Goal: Task Accomplishment & Management: Complete application form

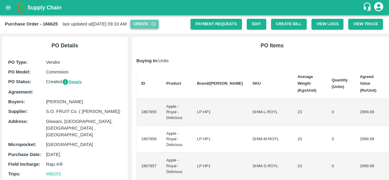
click at [158, 24] on button "Update" at bounding box center [145, 24] width 28 height 9
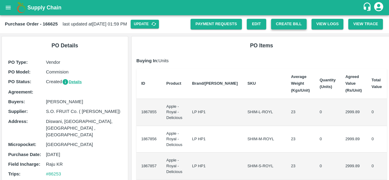
click at [281, 26] on button "Create Bill" at bounding box center [289, 24] width 36 height 11
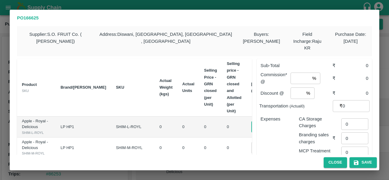
click at [252, 121] on input "0" at bounding box center [264, 127] width 24 height 12
type input "1500"
click at [247, 132] on td "1500 ​" at bounding box center [268, 127] width 43 height 21
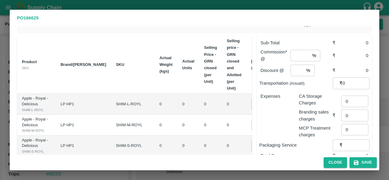
scroll to position [23, 0]
click at [252, 130] on input "0" at bounding box center [264, 125] width 24 height 12
type input "1500"
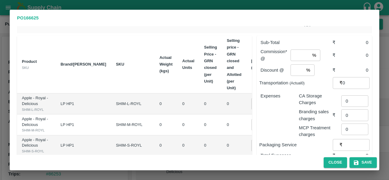
click at [222, 132] on td "0" at bounding box center [234, 125] width 24 height 21
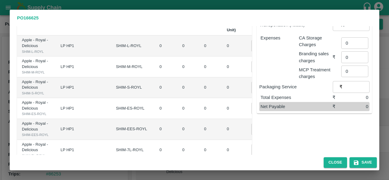
scroll to position [87, 0]
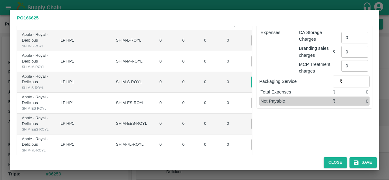
click at [252, 88] on input "0" at bounding box center [264, 82] width 24 height 12
type input "1500"
click at [252, 109] on input "0" at bounding box center [264, 103] width 24 height 12
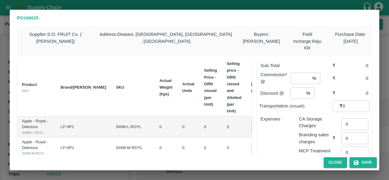
type input "15"
click at [252, 121] on input "1500" at bounding box center [264, 127] width 24 height 12
type input "0"
type input "1078"
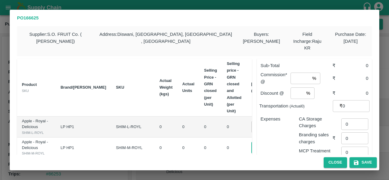
scroll to position [0, 0]
click at [252, 152] on input "1500" at bounding box center [264, 148] width 24 height 12
click at [252, 121] on input "1078" at bounding box center [264, 127] width 24 height 12
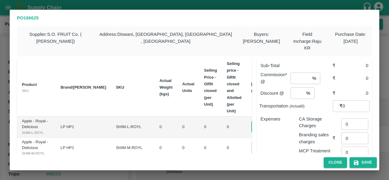
click at [252, 121] on input "1078" at bounding box center [264, 127] width 24 height 12
click at [252, 151] on input "1500" at bounding box center [264, 148] width 24 height 12
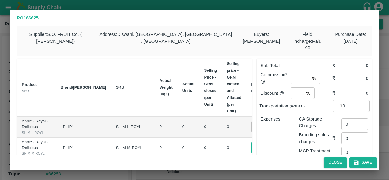
paste input "078"
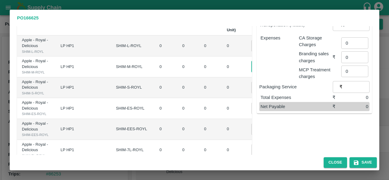
scroll to position [82, 0]
type input "1078"
click at [252, 69] on input "1078" at bounding box center [264, 67] width 24 height 12
click at [252, 93] on input "1500" at bounding box center [264, 88] width 24 height 12
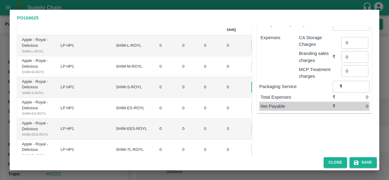
click at [252, 93] on input "1500" at bounding box center [264, 88] width 24 height 12
paste input "078"
type input "1078"
click at [252, 114] on input "15" at bounding box center [264, 109] width 24 height 12
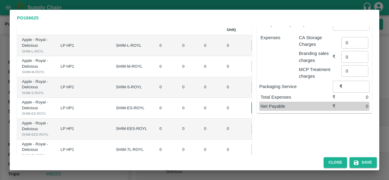
scroll to position [0, 0]
click at [252, 114] on input "15" at bounding box center [264, 109] width 24 height 12
paste input "078"
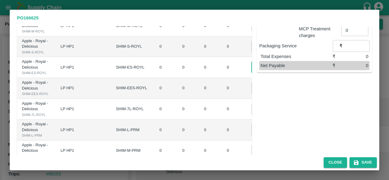
scroll to position [123, 0]
click at [252, 73] on input "1075" at bounding box center [264, 67] width 24 height 12
click at [252, 73] on input "1076" at bounding box center [264, 67] width 24 height 12
click at [252, 73] on input "1077" at bounding box center [264, 67] width 24 height 12
type input "1078"
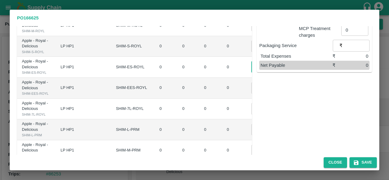
click at [252, 73] on input "1078" at bounding box center [264, 67] width 24 height 12
click at [252, 94] on input "0" at bounding box center [264, 88] width 24 height 12
paste input "1078"
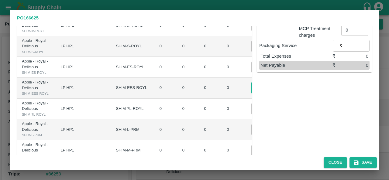
scroll to position [0, 1]
type input "1078"
click at [247, 120] on td "0 ​" at bounding box center [268, 109] width 43 height 21
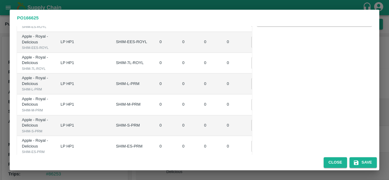
scroll to position [169, 0]
click at [252, 68] on input "0" at bounding box center [264, 63] width 24 height 12
paste input "1078"
type input "01078"
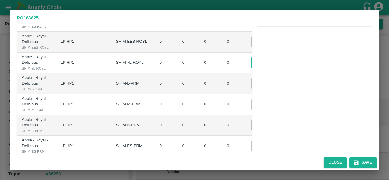
click at [252, 89] on input "0" at bounding box center [264, 84] width 24 height 12
paste input "1078"
type input "01078"
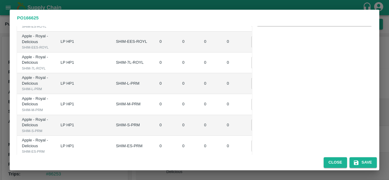
click at [247, 94] on td "01078 ​" at bounding box center [268, 83] width 43 height 21
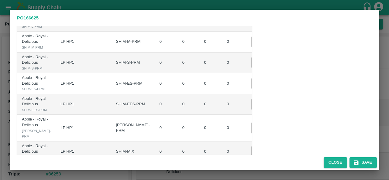
scroll to position [235, 0]
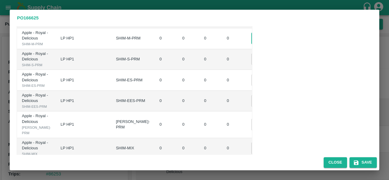
click at [252, 44] on input "0" at bounding box center [264, 39] width 24 height 12
paste input "1078"
type input "01078"
click at [247, 70] on td "0 ​" at bounding box center [268, 59] width 43 height 21
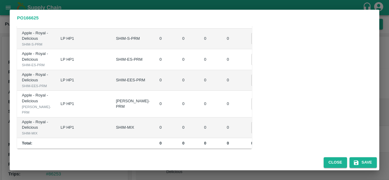
scroll to position [277, 0]
click at [252, 44] on input "0" at bounding box center [264, 39] width 24 height 12
paste input "1078"
type input "01078"
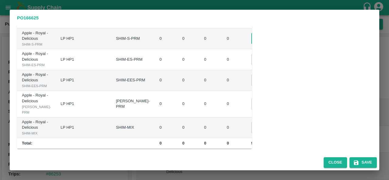
click at [252, 65] on input "0" at bounding box center [264, 60] width 24 height 12
paste input "1078"
type input "01078"
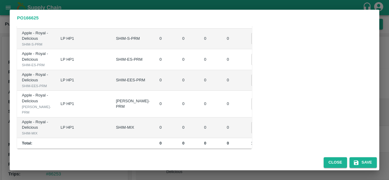
click at [247, 70] on td "01078 ​" at bounding box center [268, 59] width 43 height 21
click at [252, 86] on input "0" at bounding box center [264, 81] width 24 height 12
paste input "1078"
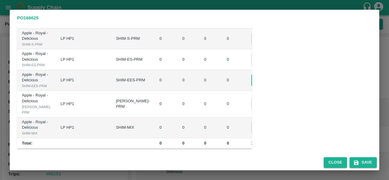
type input "01078"
click at [247, 117] on td "0 ​" at bounding box center [268, 104] width 43 height 26
click at [252, 110] on input "0" at bounding box center [264, 104] width 24 height 12
paste input "1078"
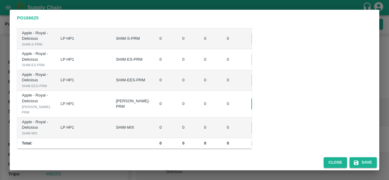
scroll to position [0, 4]
type input "01078"
click at [222, 117] on td "0" at bounding box center [234, 104] width 24 height 26
click at [252, 128] on input "0" at bounding box center [264, 128] width 24 height 12
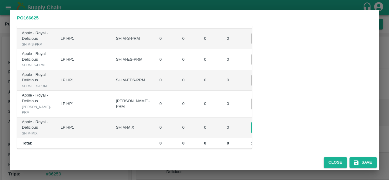
paste input "1078"
type input "01078"
click at [222, 131] on td "0" at bounding box center [234, 128] width 24 height 21
click at [222, 132] on td "0" at bounding box center [234, 128] width 24 height 21
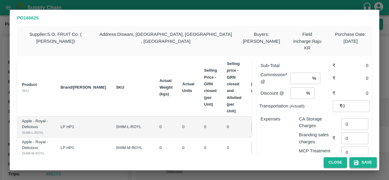
click at [364, 165] on button "Save" at bounding box center [363, 163] width 27 height 11
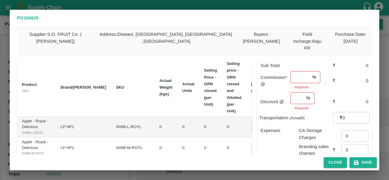
click at [295, 71] on input "number" at bounding box center [300, 77] width 19 height 12
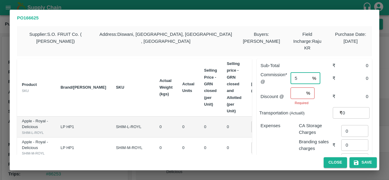
type input "5"
click at [296, 88] on input "number" at bounding box center [297, 94] width 13 height 12
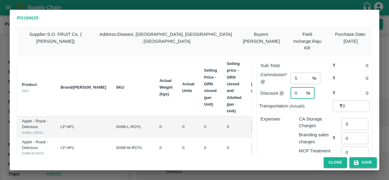
type input "0"
click at [360, 162] on button "Save" at bounding box center [363, 163] width 27 height 11
click at [335, 161] on button "Close" at bounding box center [335, 163] width 23 height 11
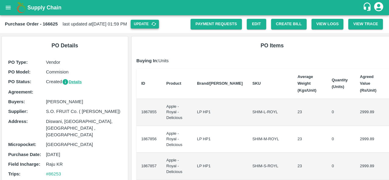
click at [159, 25] on button "Update" at bounding box center [145, 24] width 28 height 9
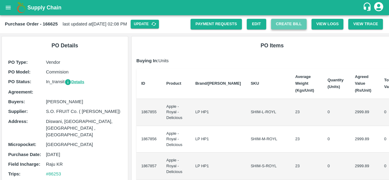
click at [291, 21] on button "Create Bill" at bounding box center [289, 24] width 36 height 11
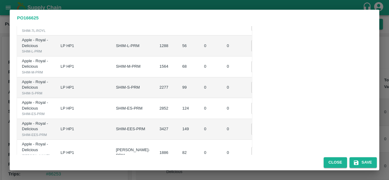
scroll to position [207, 0]
click at [252, 51] on input "0" at bounding box center [264, 46] width 24 height 12
type input "1"
paste input "1078"
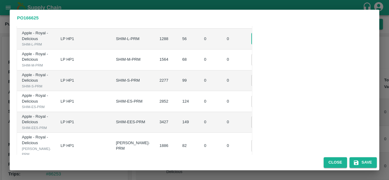
type input "1078"
click at [252, 66] on input "0" at bounding box center [264, 60] width 24 height 12
paste input "1078"
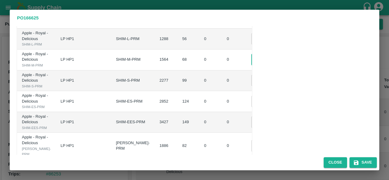
type input "01078"
click at [271, 111] on div "Sub-Total ₹ 133672 Commission* @ % ​ ₹ 0 Discount @ % ​ ₹ 0 Transportation (Act…" at bounding box center [312, 15] width 120 height 351
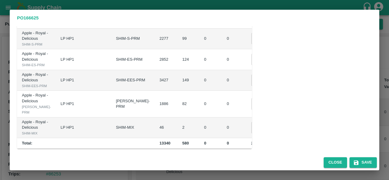
scroll to position [316, 0]
click at [252, 44] on input "0" at bounding box center [264, 39] width 24 height 12
paste input "1078"
type input "01078"
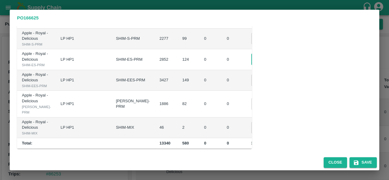
scroll to position [0, 0]
click at [252, 65] on input "0" at bounding box center [264, 60] width 24 height 12
paste input "1078"
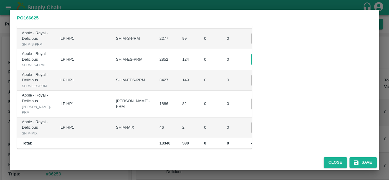
type input "01078"
click at [252, 86] on input "0" at bounding box center [264, 81] width 24 height 12
paste input "1078"
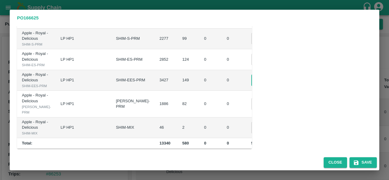
scroll to position [0, 4]
type input "01078"
click at [290, 70] on td "₹133672" at bounding box center [302, 59] width 25 height 21
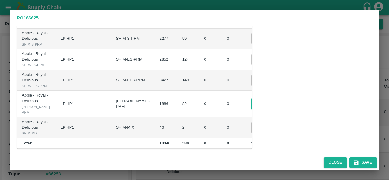
click at [252, 109] on input "0" at bounding box center [264, 104] width 24 height 12
paste input "1078"
type input "01078"
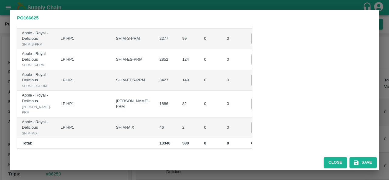
click at [247, 117] on td "01078 ​" at bounding box center [268, 104] width 43 height 26
click at [252, 125] on input "0" at bounding box center [264, 128] width 24 height 12
paste input "1078"
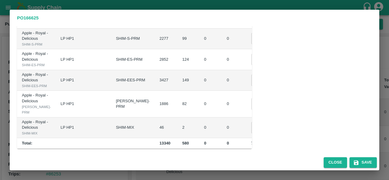
click at [252, 125] on input "01078" at bounding box center [264, 128] width 24 height 12
type input "01038"
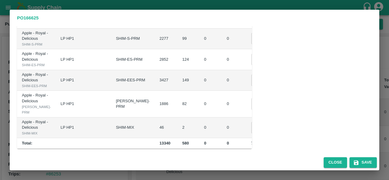
click at [290, 134] on td "₹2076" at bounding box center [302, 128] width 25 height 21
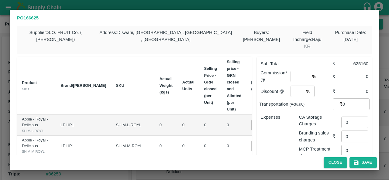
scroll to position [0, 0]
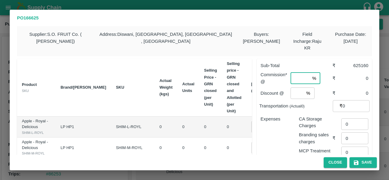
click at [296, 73] on input "number" at bounding box center [300, 79] width 19 height 12
type input "5"
click at [295, 88] on input "number" at bounding box center [297, 94] width 13 height 12
type input "0"
click at [297, 73] on input "5" at bounding box center [300, 79] width 19 height 12
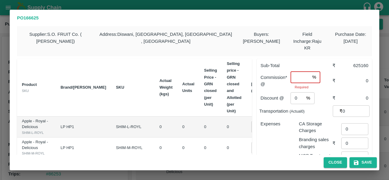
type input "5"
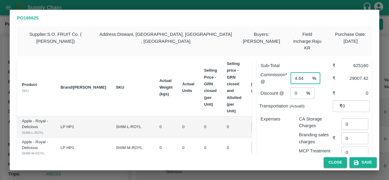
type input "4.64"
click at [269, 137] on div "Expenses" at bounding box center [275, 136] width 38 height 50
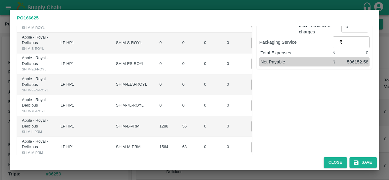
scroll to position [145, 0]
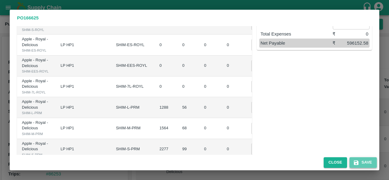
click at [360, 163] on button "Save" at bounding box center [363, 163] width 27 height 11
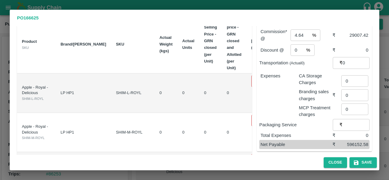
scroll to position [36, 0]
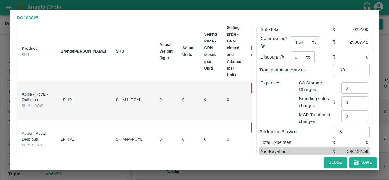
click at [252, 82] on input "0" at bounding box center [264, 88] width 24 height 12
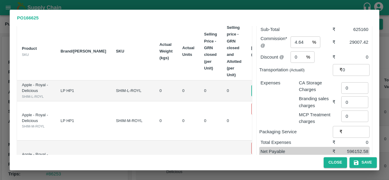
type input "01"
click at [252, 114] on input "0" at bounding box center [264, 109] width 24 height 12
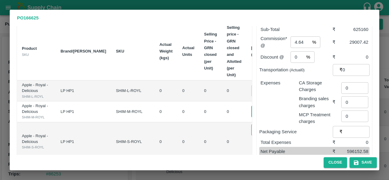
type input "01"
click at [252, 136] on input "0" at bounding box center [264, 130] width 24 height 12
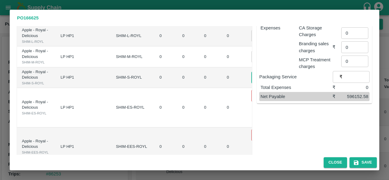
scroll to position [94, 0]
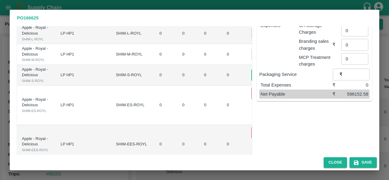
type input "01"
click at [252, 99] on input "0" at bounding box center [264, 94] width 24 height 12
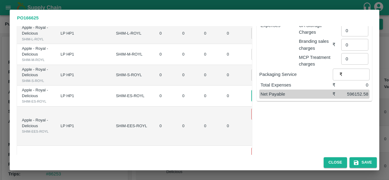
type input "0"
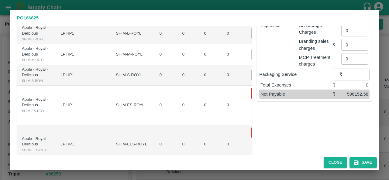
scroll to position [125, 0]
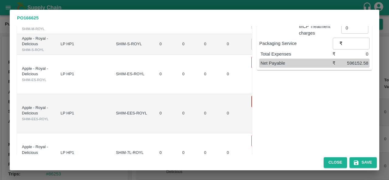
click at [252, 108] on input "0" at bounding box center [264, 102] width 24 height 12
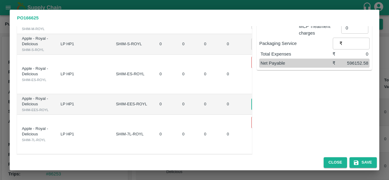
type input "01"
click at [252, 68] on input "0" at bounding box center [264, 63] width 24 height 12
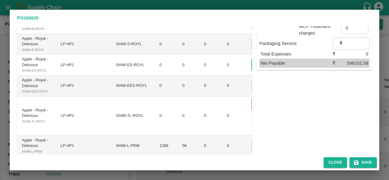
type input "01"
click at [247, 97] on td "01 ​" at bounding box center [268, 86] width 43 height 21
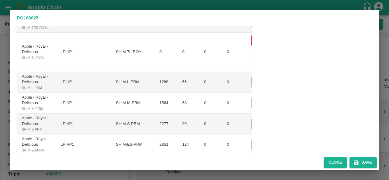
scroll to position [189, 0]
click at [252, 46] on input "0" at bounding box center [264, 40] width 24 height 12
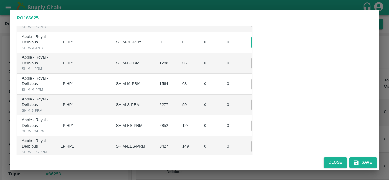
type input "01"
click at [273, 112] on div "Sub-Total ₹ 625160 Commission* @ 4.64 % ​ ₹ 29007.42 Discount @ 0 % ​ ₹ 0 Trans…" at bounding box center [312, 40] width 120 height 351
click at [363, 165] on button "Save" at bounding box center [363, 163] width 27 height 11
click at [343, 127] on div "Sub-Total ₹ 625160 Commission* @ 4.64 % ​ ₹ 29007.42 Discount @ 0 % ​ ₹ 0 Trans…" at bounding box center [312, 40] width 120 height 351
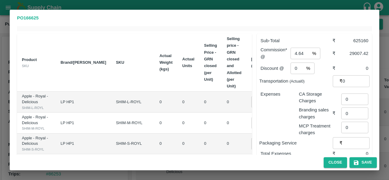
scroll to position [0, 0]
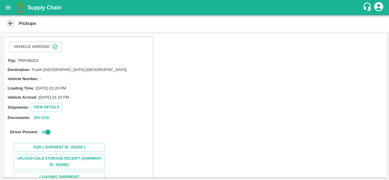
scroll to position [57, 0]
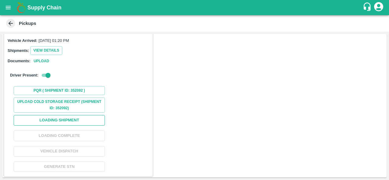
click at [57, 119] on button "Loading Shipment" at bounding box center [59, 120] width 91 height 11
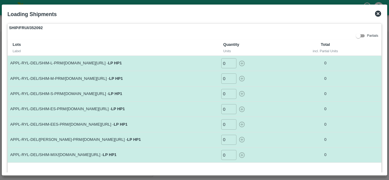
click at [226, 61] on input "0" at bounding box center [228, 63] width 15 height 10
click at [242, 63] on icon "button" at bounding box center [242, 64] width 6 height 6
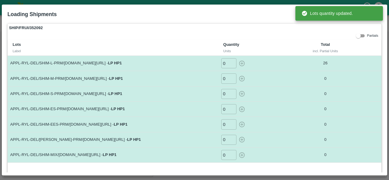
click at [225, 79] on input "0" at bounding box center [228, 79] width 15 height 10
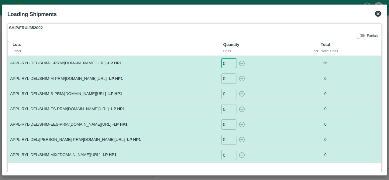
click at [228, 61] on input "0" at bounding box center [228, 63] width 15 height 10
click at [240, 64] on icon "button" at bounding box center [242, 63] width 7 height 7
type input "0"
click at [227, 79] on input "0" at bounding box center [228, 79] width 15 height 10
click at [239, 78] on icon "button" at bounding box center [242, 78] width 7 height 7
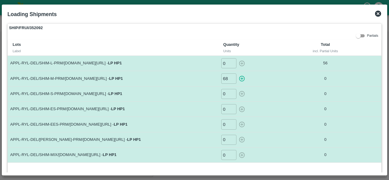
type input "0"
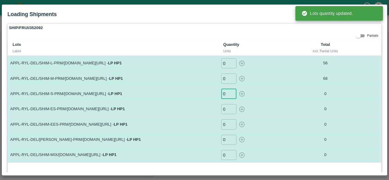
click at [227, 97] on input "0" at bounding box center [228, 94] width 15 height 10
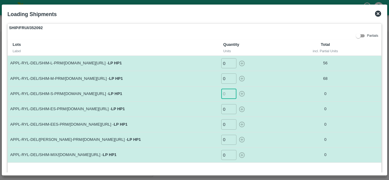
click at [227, 97] on input "number" at bounding box center [228, 94] width 15 height 10
click at [242, 94] on icon "button" at bounding box center [242, 94] width 7 height 7
type input "0"
click at [228, 111] on input "0" at bounding box center [228, 109] width 15 height 10
click at [241, 110] on icon "button" at bounding box center [242, 109] width 6 height 6
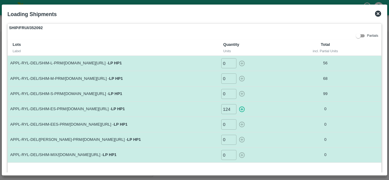
type input "0"
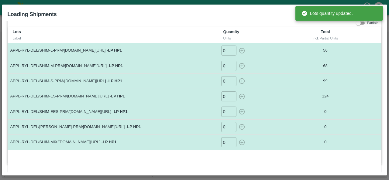
scroll to position [19, 0]
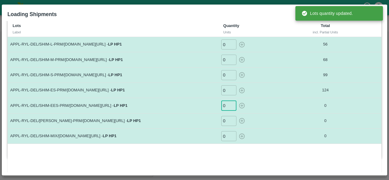
click at [226, 104] on input "0" at bounding box center [228, 106] width 15 height 10
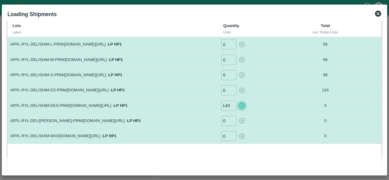
scroll to position [0, 0]
click at [241, 105] on icon "button" at bounding box center [242, 106] width 6 height 6
type input "0"
click at [226, 121] on input "0" at bounding box center [228, 121] width 15 height 10
click at [242, 120] on icon "button" at bounding box center [242, 121] width 6 height 6
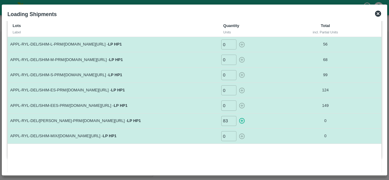
type input "0"
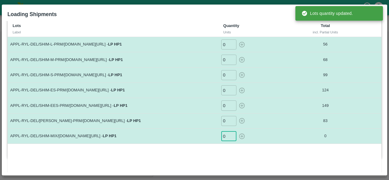
click at [228, 137] on input "0" at bounding box center [228, 136] width 15 height 10
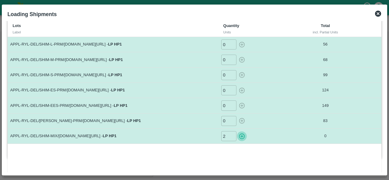
click at [241, 135] on icon "button" at bounding box center [242, 136] width 7 height 7
type input "0"
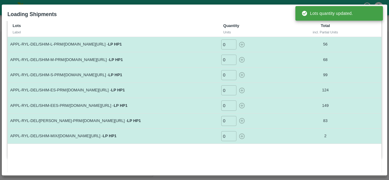
click at [217, 146] on div "Lots Label Quantity Units Total incl. Partial Units APPL-RYL-DEL/SHIM-L-PRM/[DO…" at bounding box center [195, 97] width 374 height 153
click at [246, 150] on div "Lots Label Quantity Units Total incl. Partial Units APPL-RYL-DEL/SHIM-L-PRM/[DO…" at bounding box center [195, 97] width 374 height 153
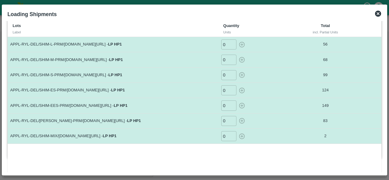
click at [377, 13] on icon at bounding box center [378, 14] width 6 height 6
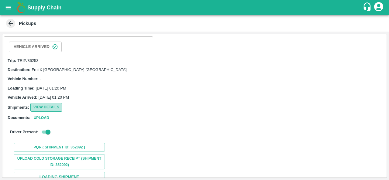
click at [52, 108] on button "View Details" at bounding box center [46, 107] width 32 height 9
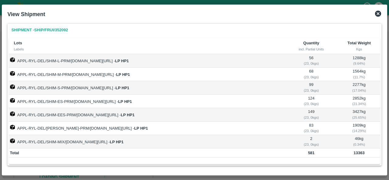
click at [378, 13] on icon at bounding box center [378, 13] width 7 height 7
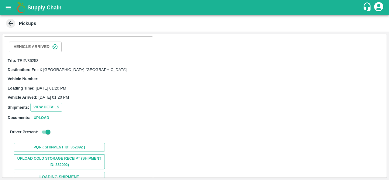
scroll to position [5, 0]
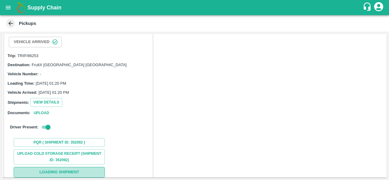
click at [61, 173] on button "Loading Shipment" at bounding box center [59, 172] width 91 height 11
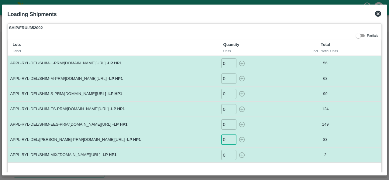
click at [229, 137] on input "0" at bounding box center [228, 140] width 15 height 10
click at [241, 140] on icon "button" at bounding box center [242, 140] width 6 height 6
type input "0"
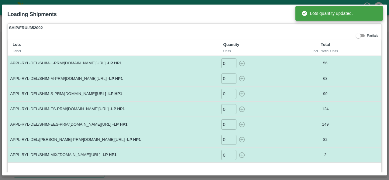
click at [260, 141] on div "0 ​" at bounding box center [255, 140] width 69 height 10
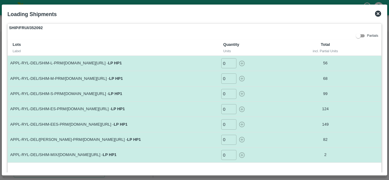
click at [379, 13] on icon at bounding box center [378, 14] width 6 height 6
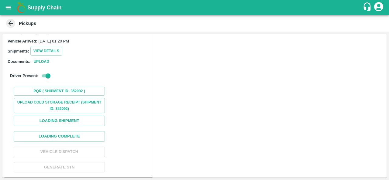
scroll to position [57, 0]
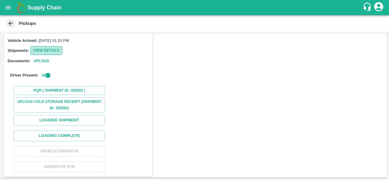
click at [43, 52] on button "View Details" at bounding box center [46, 50] width 32 height 9
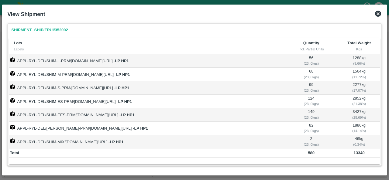
click at [380, 14] on icon at bounding box center [378, 14] width 6 height 6
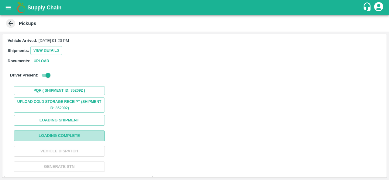
click at [75, 134] on button "Loading Complete" at bounding box center [59, 136] width 91 height 11
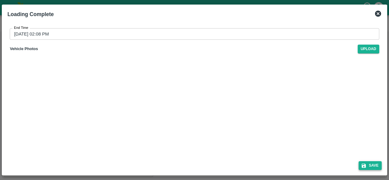
click at [370, 166] on button "Save" at bounding box center [370, 166] width 23 height 9
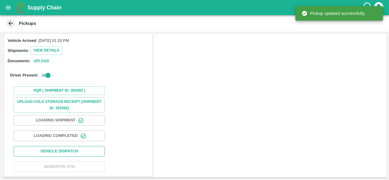
click at [66, 149] on button "Vehicle Dispatch" at bounding box center [59, 151] width 91 height 11
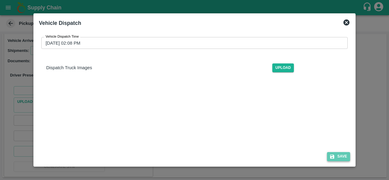
click at [335, 157] on icon "submit" at bounding box center [332, 156] width 5 height 5
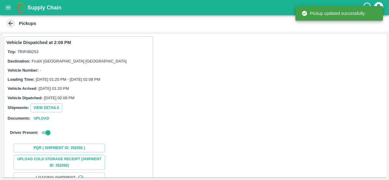
scroll to position [57, 0]
